Goal: Transaction & Acquisition: Purchase product/service

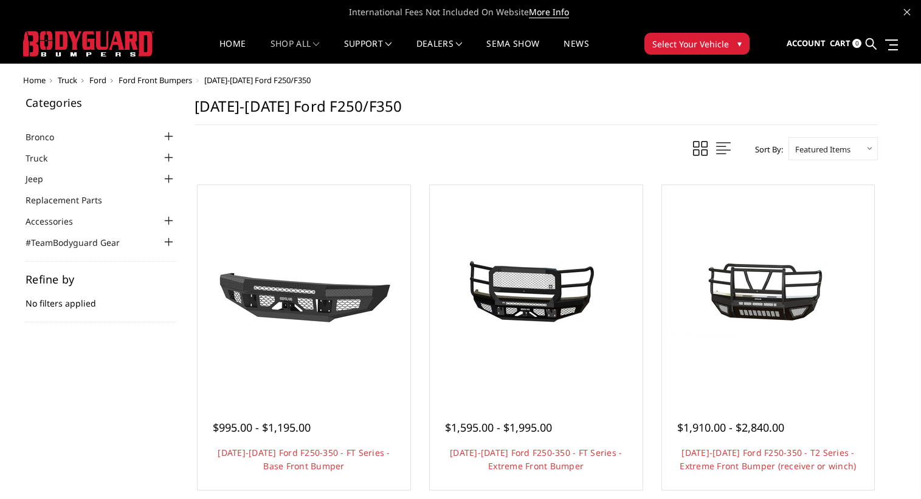
click at [164, 81] on span "Ford Front Bumpers" at bounding box center [155, 80] width 74 height 11
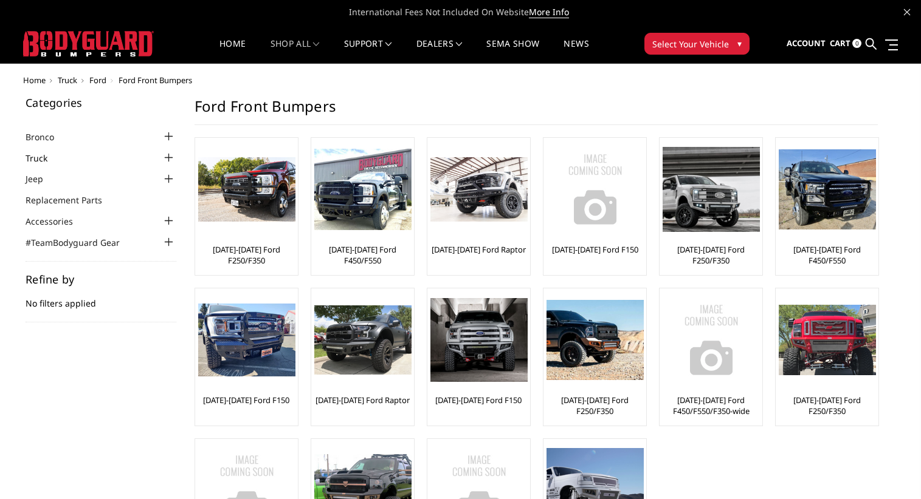
click at [39, 160] on link "Truck" at bounding box center [44, 158] width 37 height 13
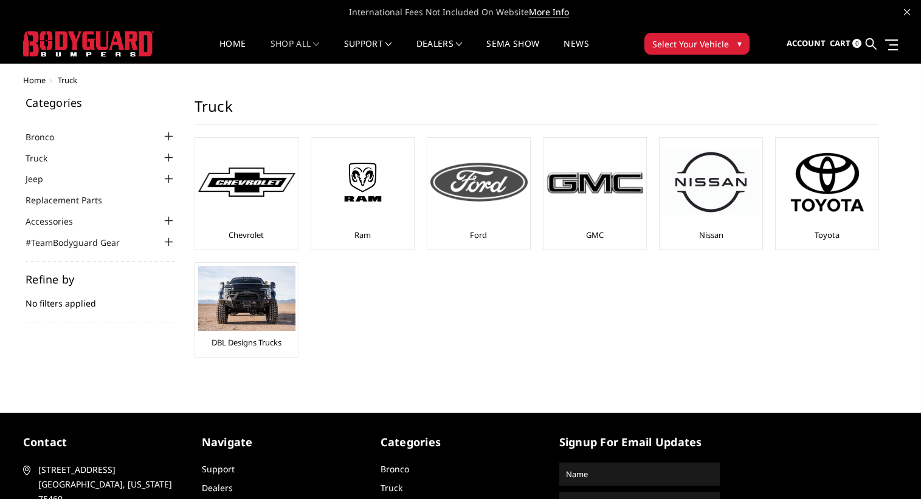
click at [476, 186] on img at bounding box center [478, 182] width 97 height 39
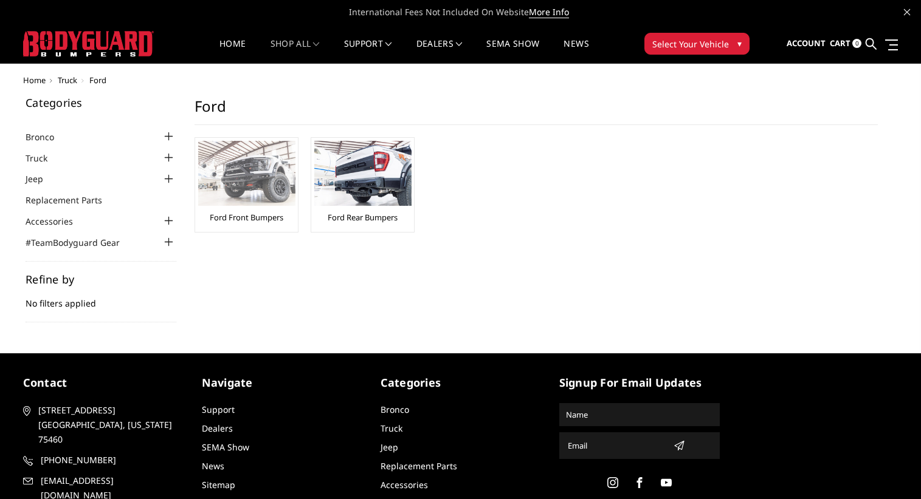
click at [245, 187] on img at bounding box center [246, 173] width 97 height 65
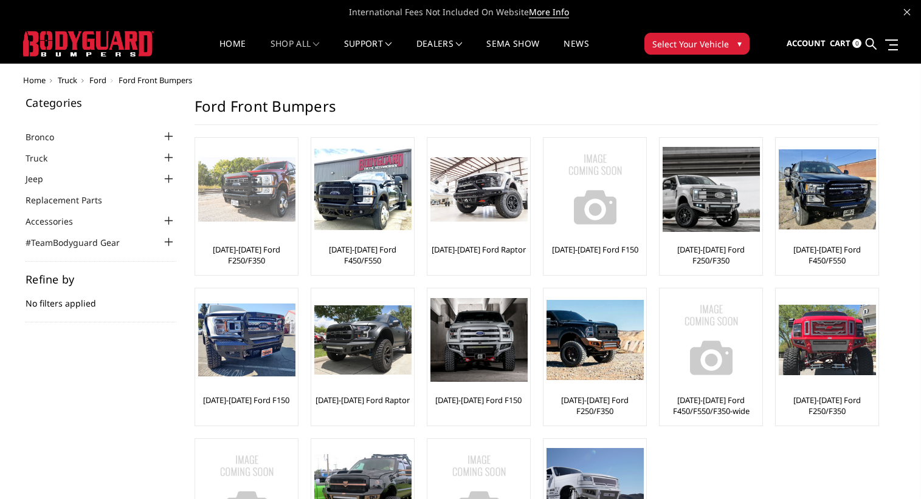
click at [247, 205] on img at bounding box center [246, 189] width 97 height 65
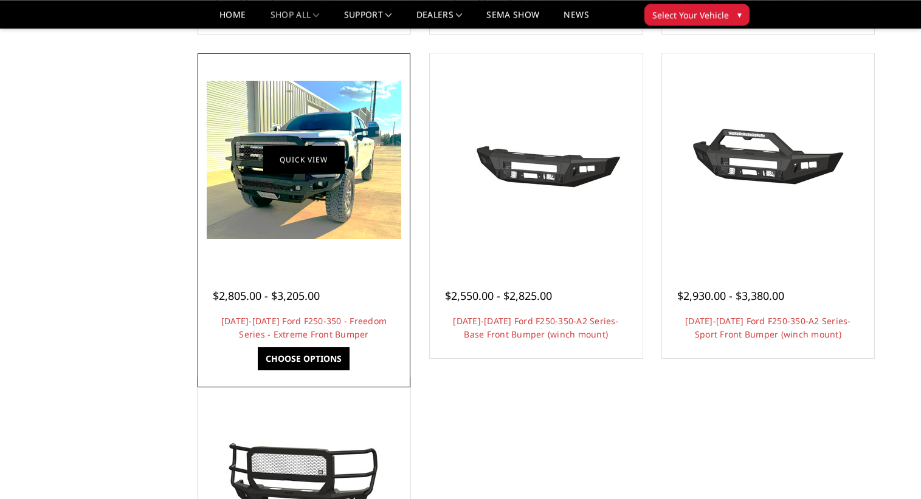
scroll to position [744, 0]
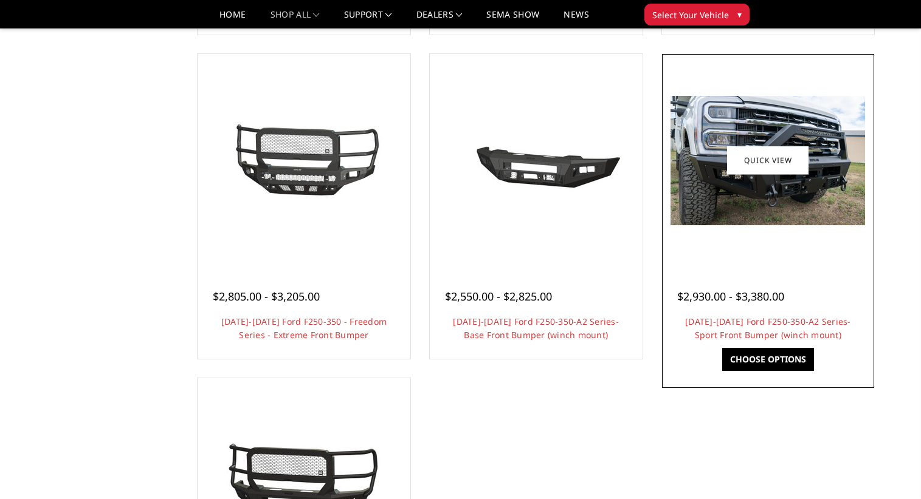
click at [715, 192] on img at bounding box center [767, 160] width 194 height 129
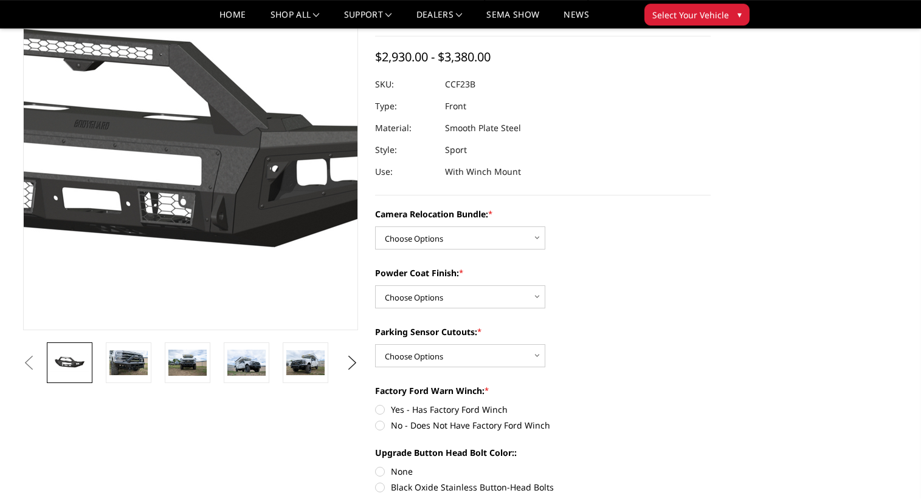
scroll to position [124, 0]
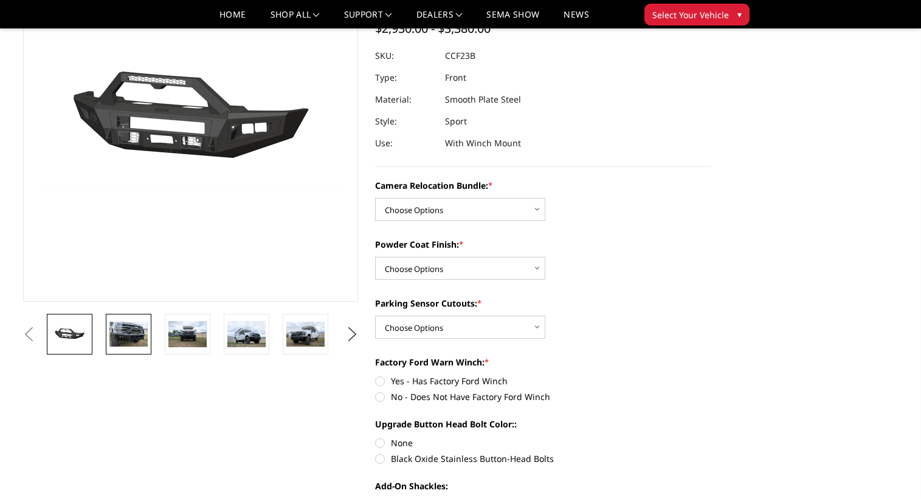
click at [137, 330] on img at bounding box center [128, 335] width 38 height 26
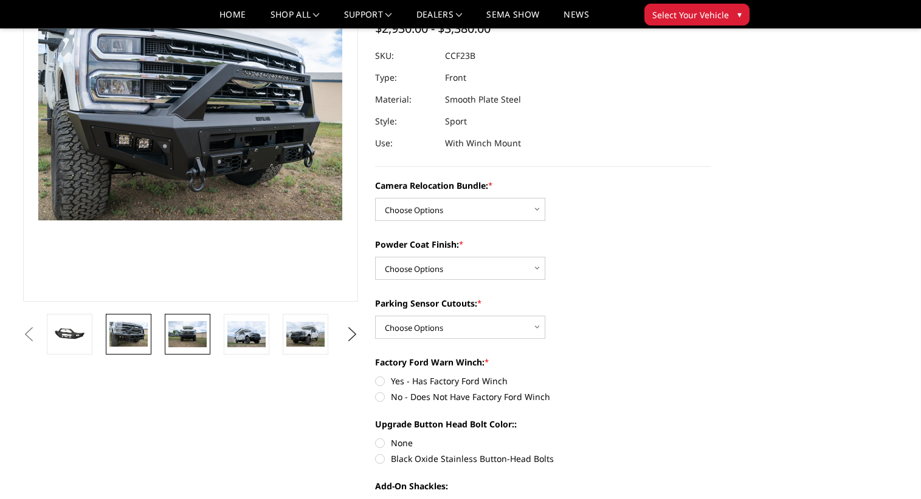
click at [186, 327] on img at bounding box center [187, 334] width 38 height 26
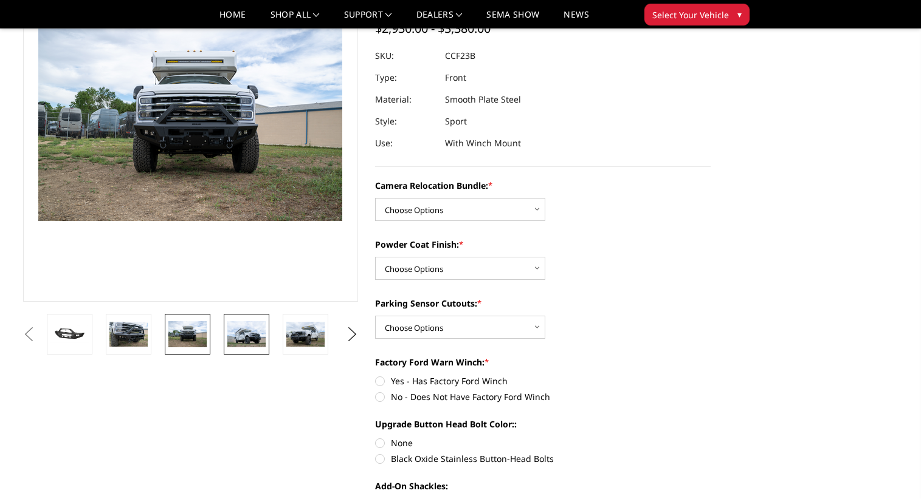
click at [244, 330] on img at bounding box center [246, 334] width 38 height 26
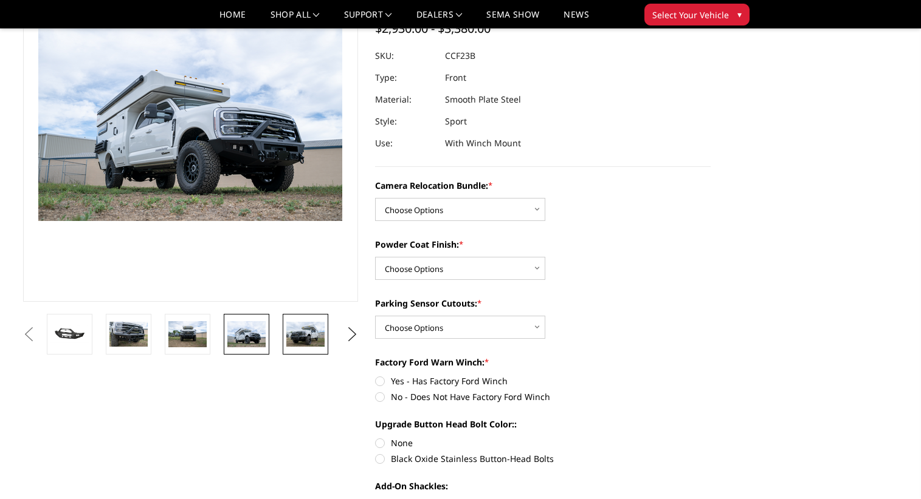
click at [306, 330] on img at bounding box center [305, 335] width 38 height 26
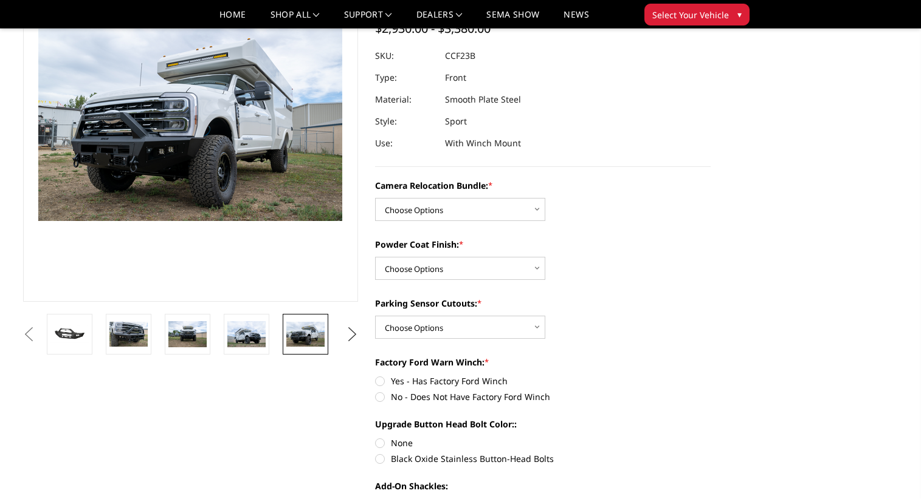
click at [353, 339] on button "Next" at bounding box center [352, 335] width 18 height 18
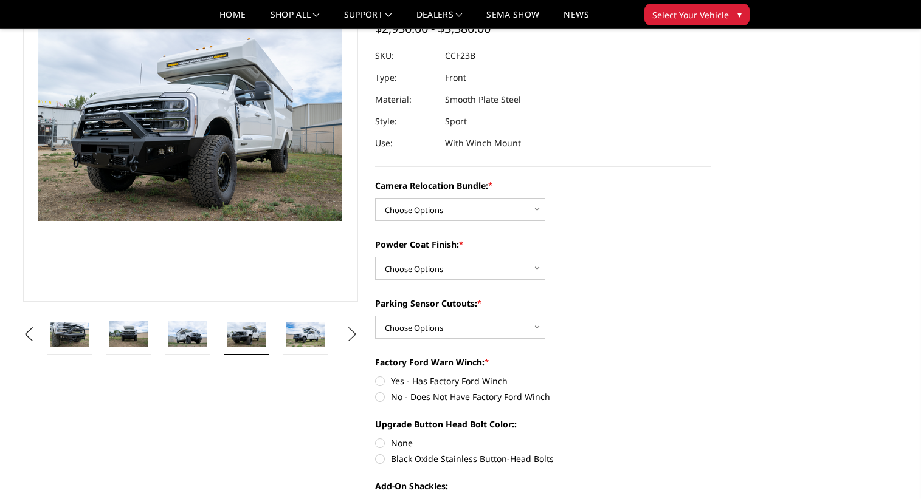
click at [348, 338] on button "Next" at bounding box center [352, 335] width 18 height 18
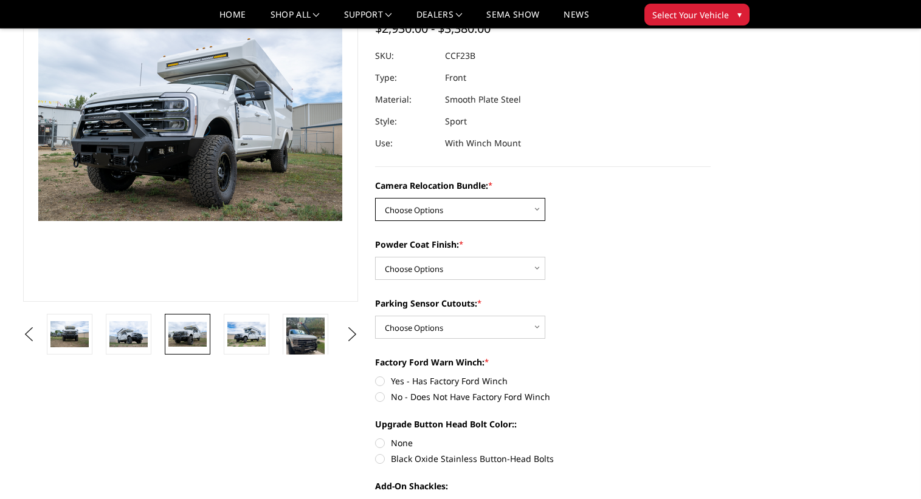
click at [375, 198] on select "Choose Options WITHOUT Camera Relocation Bundle WITH Camera Relocation Bundle" at bounding box center [460, 209] width 170 height 23
select select "2614"
click option "WITH Camera Relocation Bundle" at bounding box center [0, 0] width 0 height 0
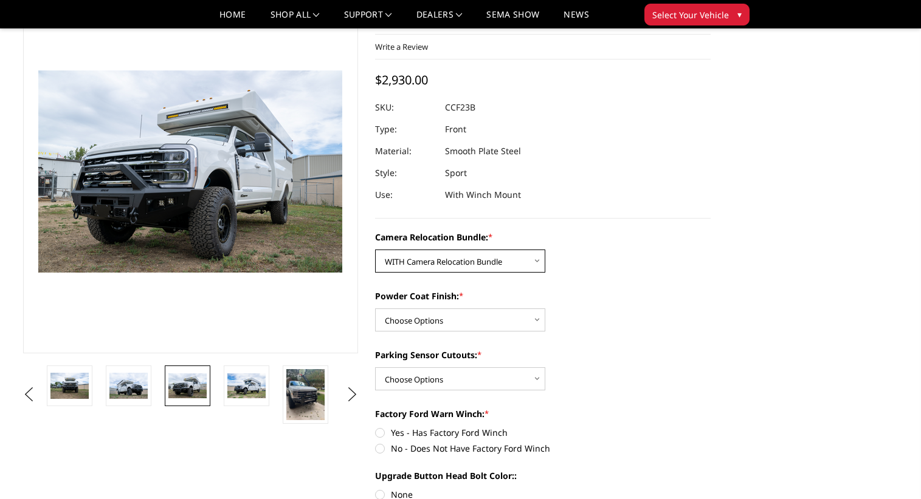
scroll to position [62, 0]
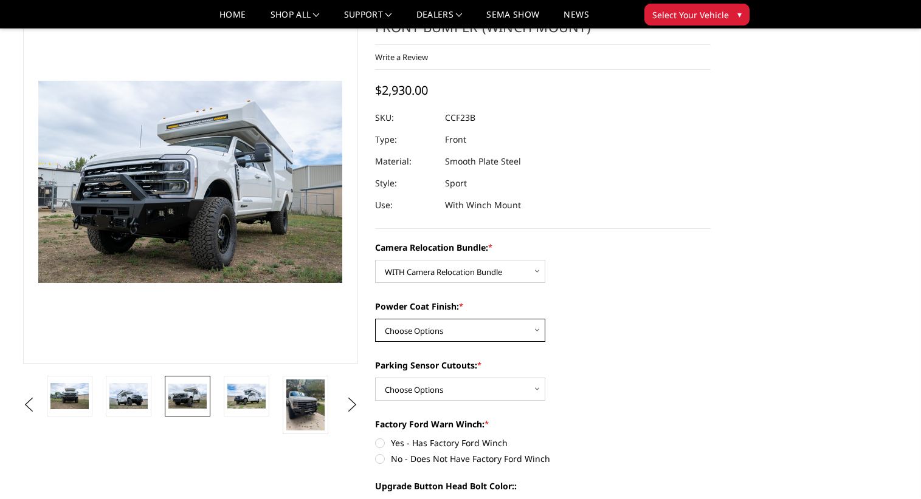
click at [375, 319] on select "Choose Options Textured Black Powder Coat Bare Metal" at bounding box center [460, 330] width 170 height 23
select select "2612"
click option "Bare Metal" at bounding box center [0, 0] width 0 height 0
click at [375, 378] on select "Choose Options Yes - With Parking Sensor Cutouts No - Without Parking Sensor Cu…" at bounding box center [460, 389] width 170 height 23
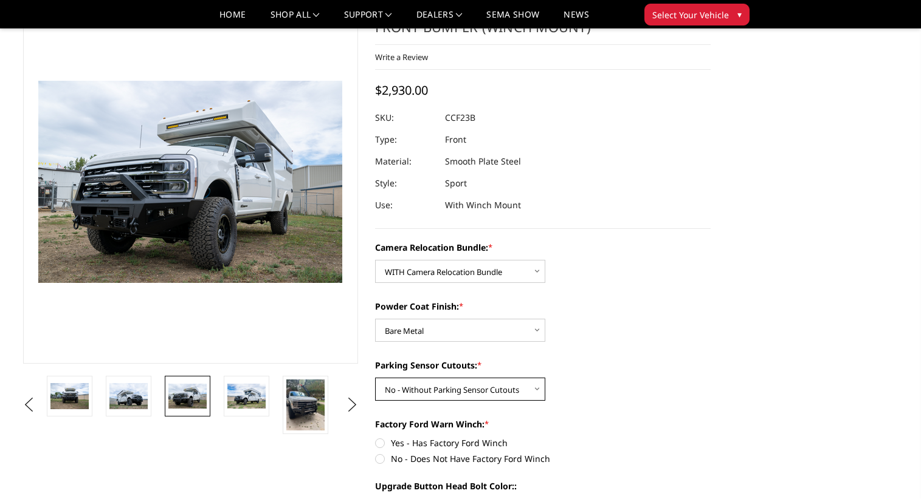
click option "No - Without Parking Sensor Cutouts" at bounding box center [0, 0] width 0 height 0
click at [375, 378] on select "Choose Options Yes - With Parking Sensor Cutouts No - Without Parking Sensor Cu…" at bounding box center [460, 389] width 170 height 23
click option "Yes - With Parking Sensor Cutouts" at bounding box center [0, 0] width 0 height 0
click at [375, 378] on select "Choose Options Yes - With Parking Sensor Cutouts No - Without Parking Sensor Cu…" at bounding box center [460, 389] width 170 height 23
select select "2610"
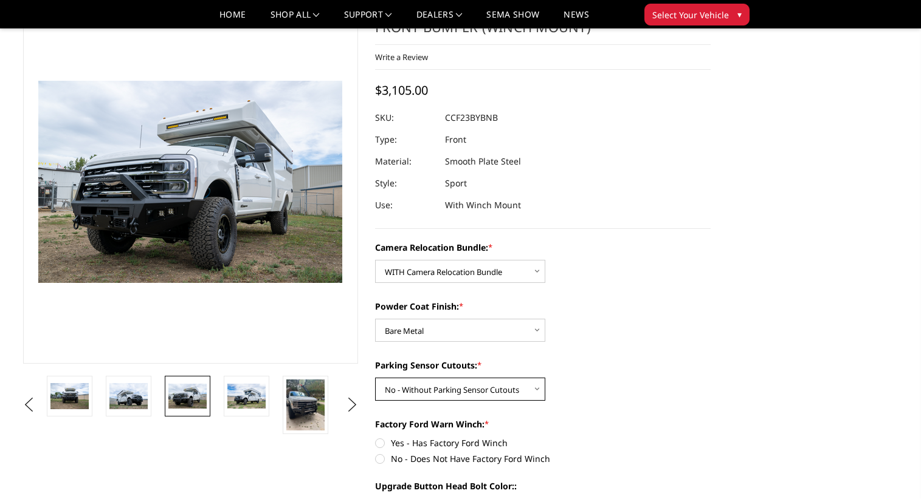
click option "No - Without Parking Sensor Cutouts" at bounding box center [0, 0] width 0 height 0
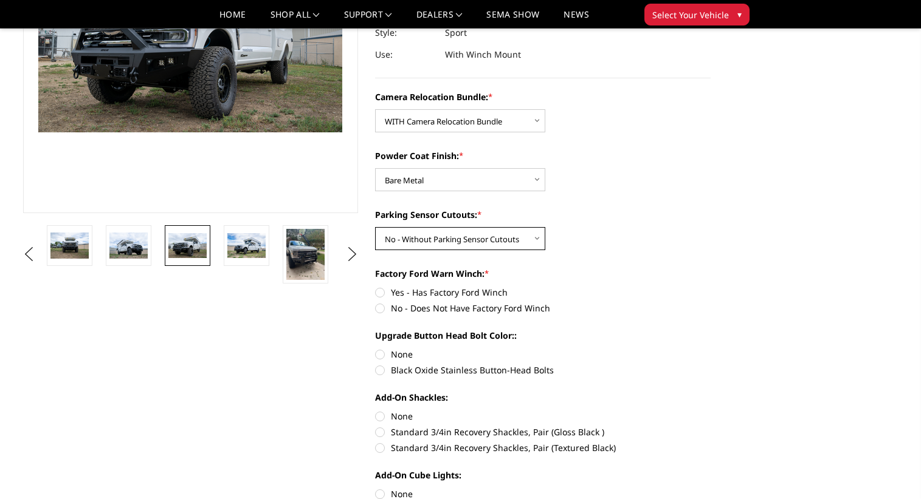
scroll to position [248, 0]
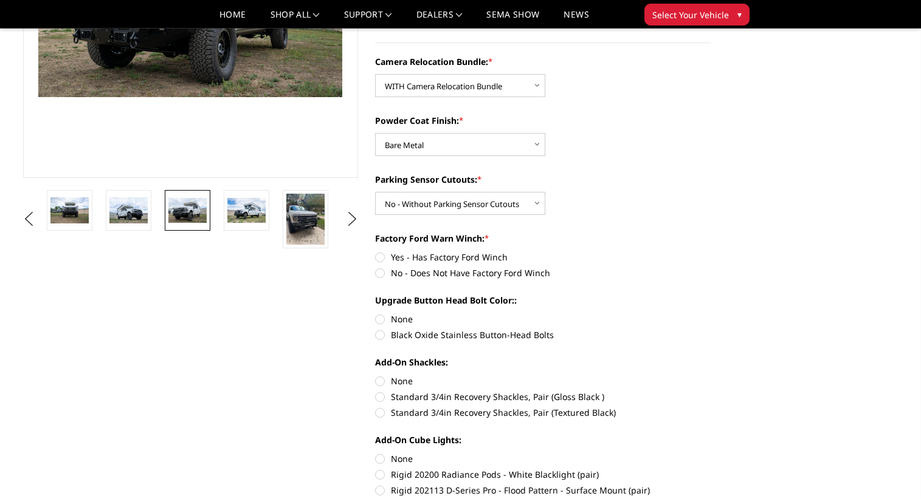
click at [374, 274] on section "2023-2025 Ford F250-350-A2 Series-Sport Front Bumper (winch mount) Write a Revi…" at bounding box center [542, 363] width 352 height 1101
click at [379, 275] on label "No - Does Not Have Factory Ford Winch" at bounding box center [542, 273] width 335 height 13
click at [710, 252] on input "No - Does Not Have Factory Ford Winch" at bounding box center [710, 251] width 1 height 1
radio input "true"
click at [380, 319] on label "None" at bounding box center [542, 319] width 335 height 13
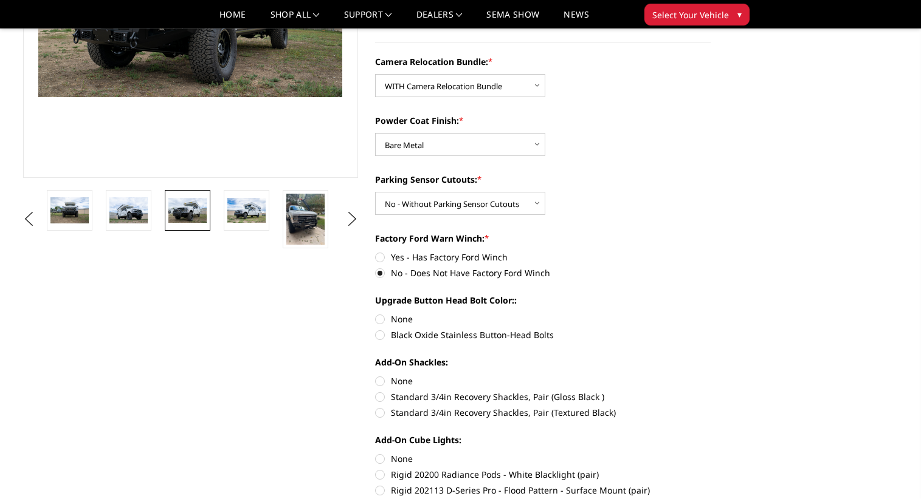
click at [376, 314] on input "None" at bounding box center [375, 313] width 1 height 1
radio input "true"
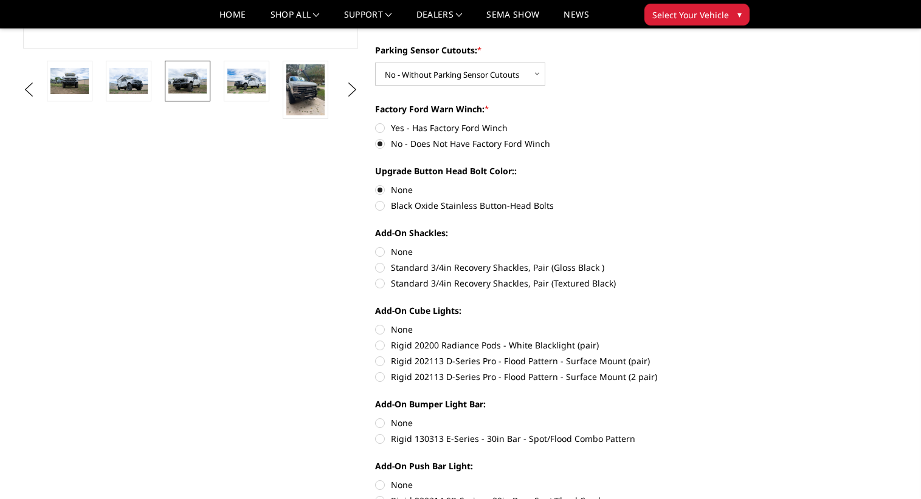
scroll to position [434, 0]
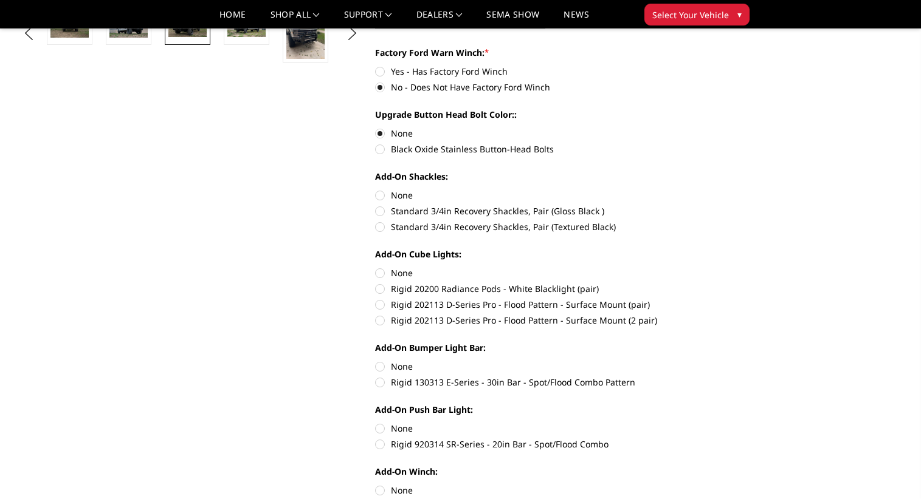
click at [381, 321] on label "Rigid 202113 D-Series Pro - Flood Pattern - Surface Mount (2 pair)" at bounding box center [542, 320] width 335 height 13
click at [710, 299] on input "Rigid 202113 D-Series Pro - Flood Pattern - Surface Mount (2 pair)" at bounding box center [710, 298] width 1 height 1
radio input "true"
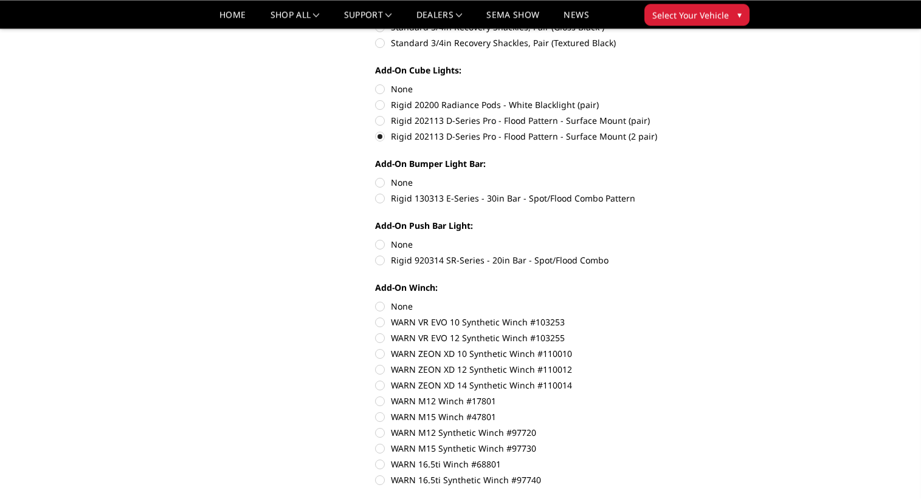
scroll to position [620, 0]
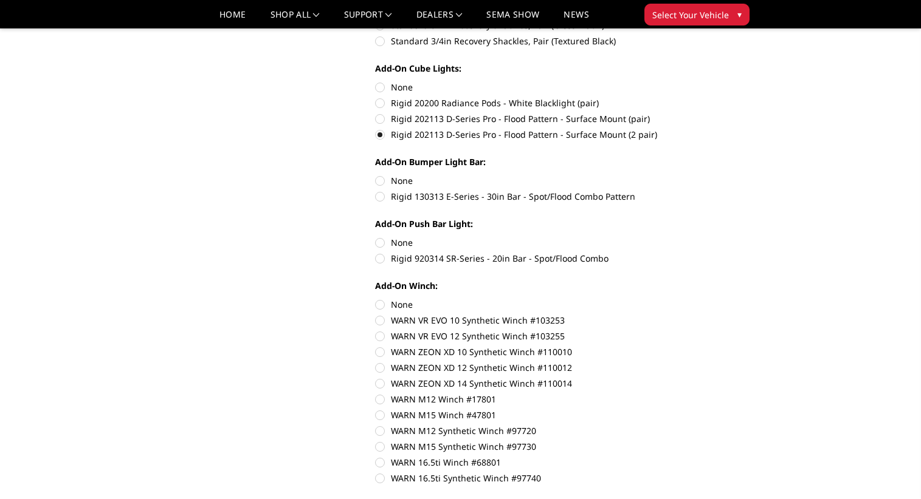
click at [382, 260] on label "Rigid 920314 SR-Series - 20in Bar - Spot/Flood Combo" at bounding box center [542, 258] width 335 height 13
click at [710, 237] on input "Rigid 920314 SR-Series - 20in Bar - Spot/Flood Combo" at bounding box center [710, 236] width 1 height 1
radio input "true"
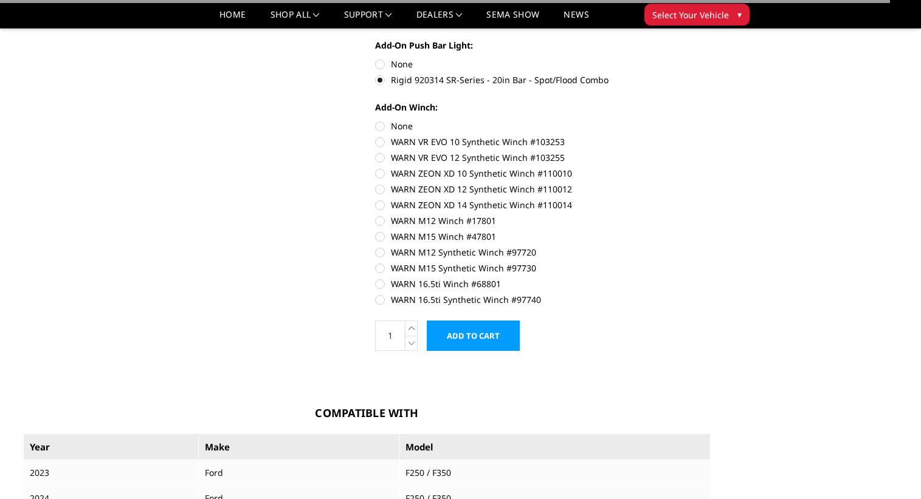
scroll to position [806, 0]
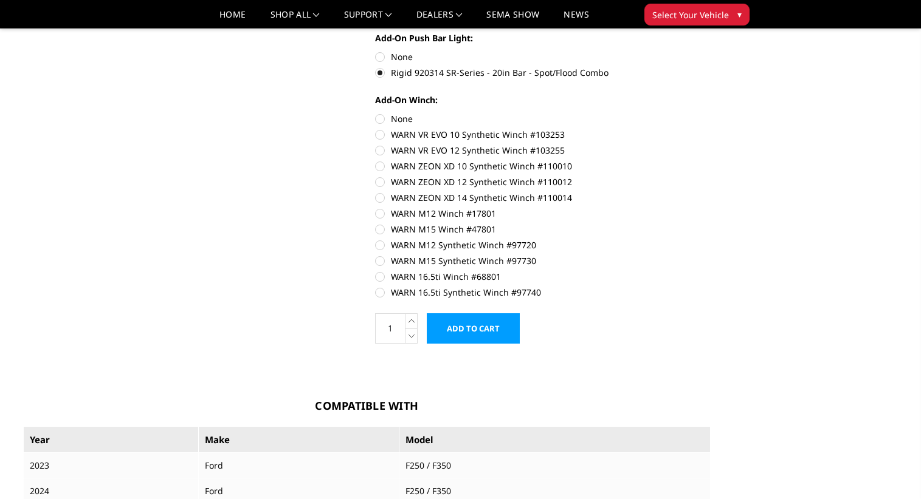
click at [480, 182] on label "WARN ZEON XD 12 Synthetic Winch #110012" at bounding box center [542, 182] width 335 height 13
click at [710, 160] on input "WARN ZEON XD 12 Synthetic Winch #110012" at bounding box center [710, 160] width 1 height 1
radio input "true"
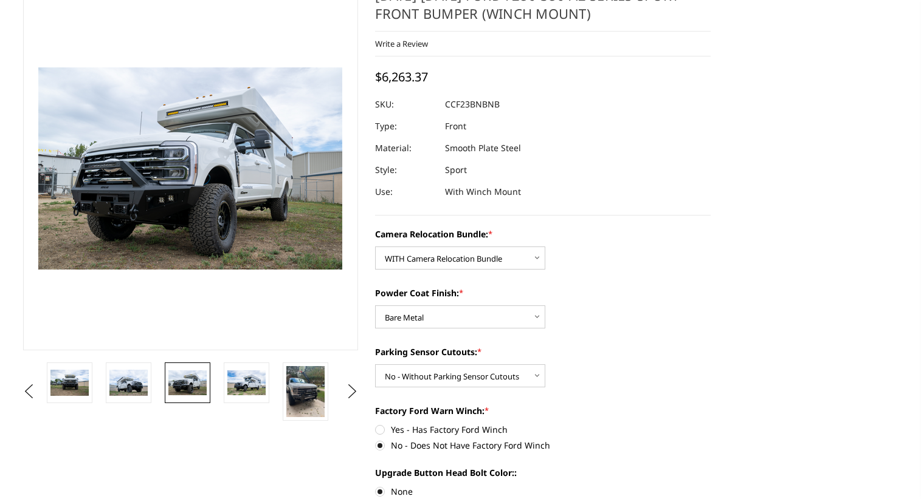
scroll to position [0, 0]
